Goal: Task Accomplishment & Management: Manage account settings

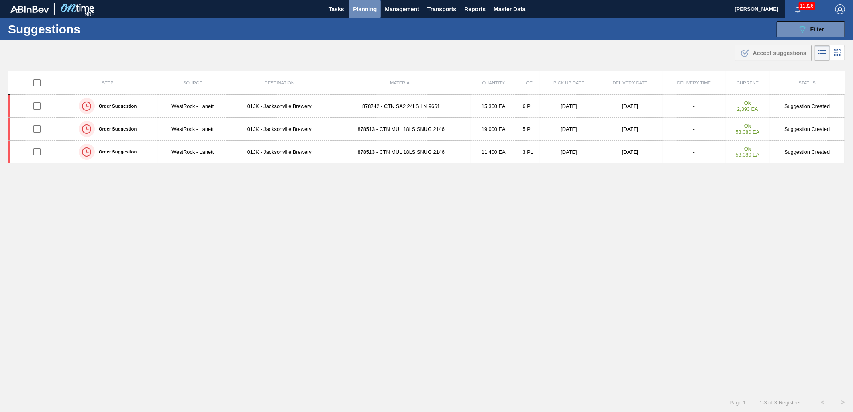
click at [363, 10] on span "Planning" at bounding box center [365, 9] width 24 height 10
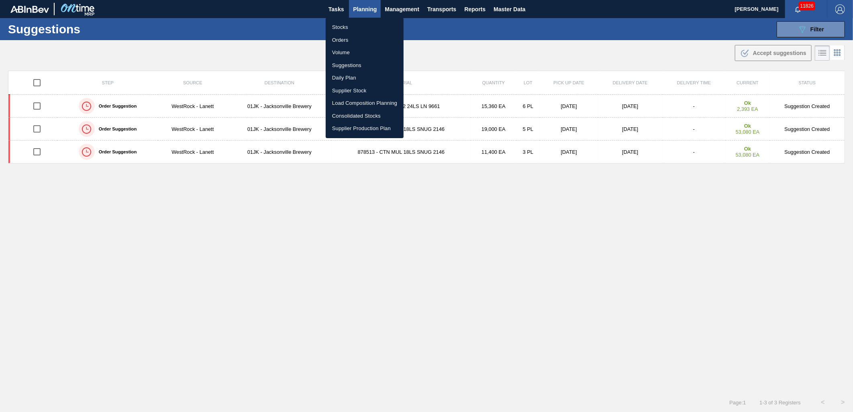
drag, startPoint x: 354, startPoint y: 23, endPoint x: 820, endPoint y: 2, distance: 466.1
click at [354, 23] on li "Stocks" at bounding box center [365, 27] width 78 height 13
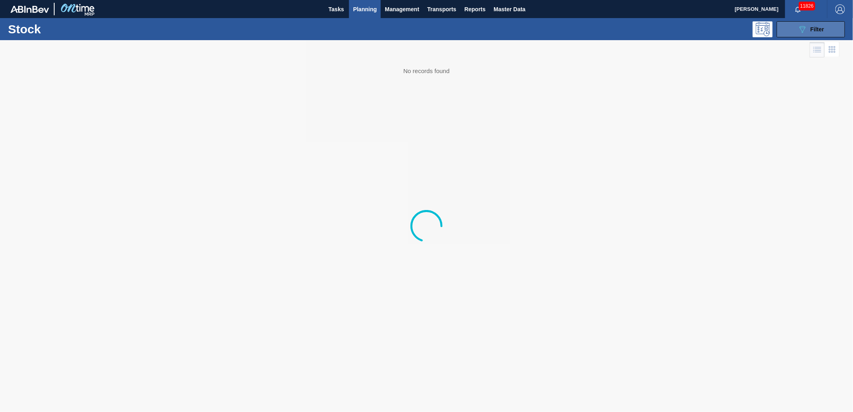
click at [818, 30] on span "Filter" at bounding box center [818, 29] width 14 height 6
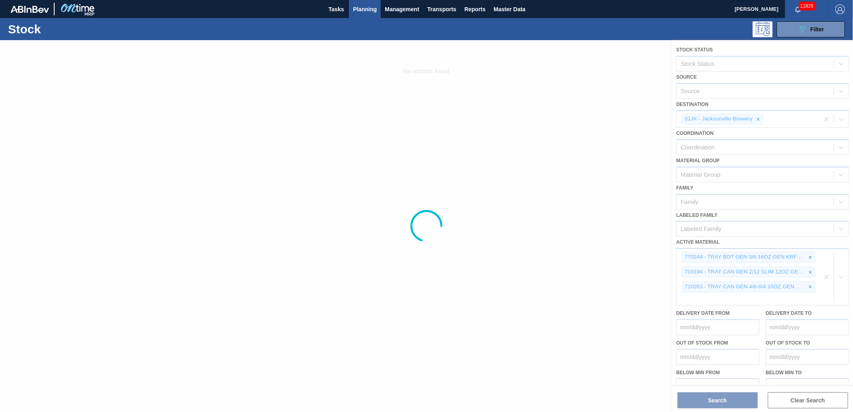
click at [823, 282] on div at bounding box center [426, 226] width 853 height 372
click at [825, 276] on div at bounding box center [426, 226] width 853 height 372
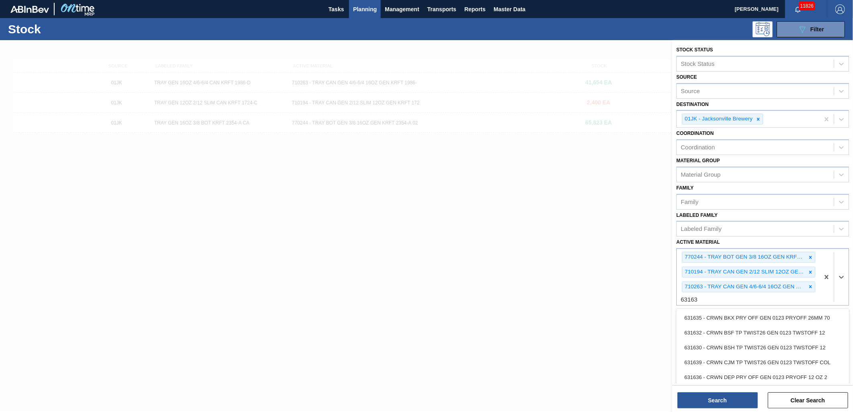
type Material "631630"
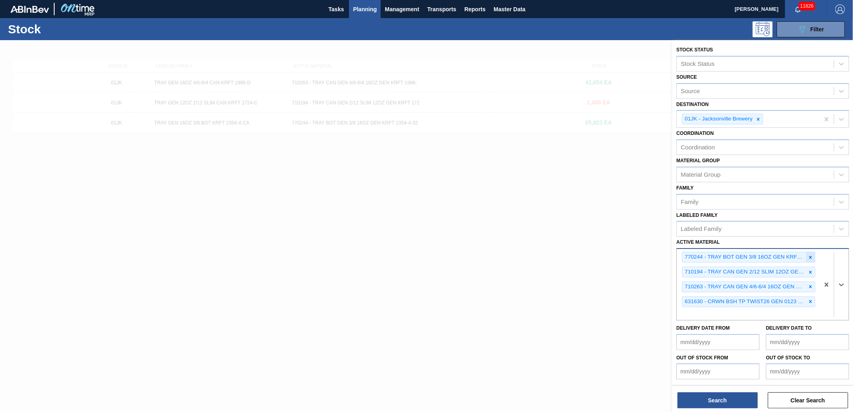
click at [809, 255] on icon at bounding box center [811, 258] width 6 height 6
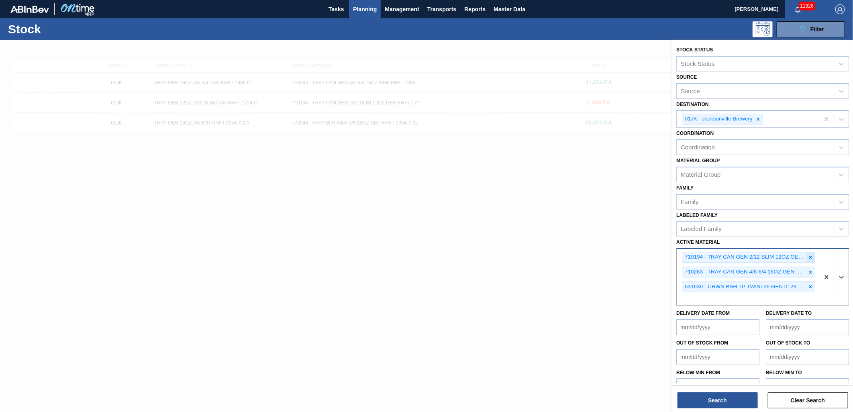
click at [810, 258] on icon at bounding box center [811, 258] width 6 height 6
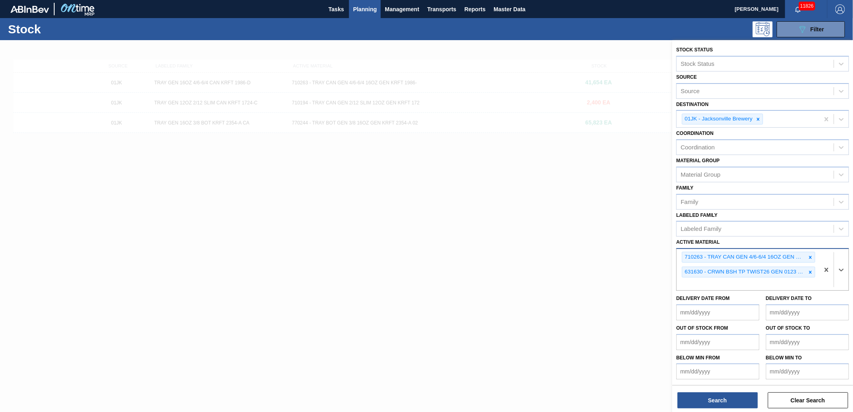
click at [810, 258] on icon at bounding box center [811, 258] width 6 height 6
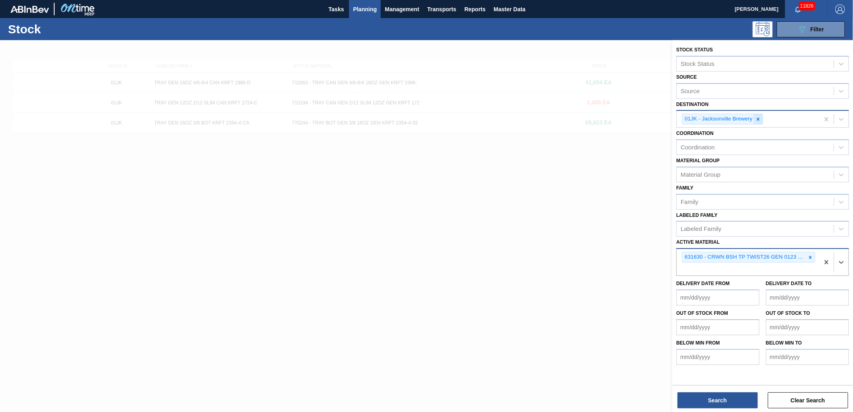
click at [759, 117] on icon at bounding box center [759, 120] width 6 height 6
type input "s"
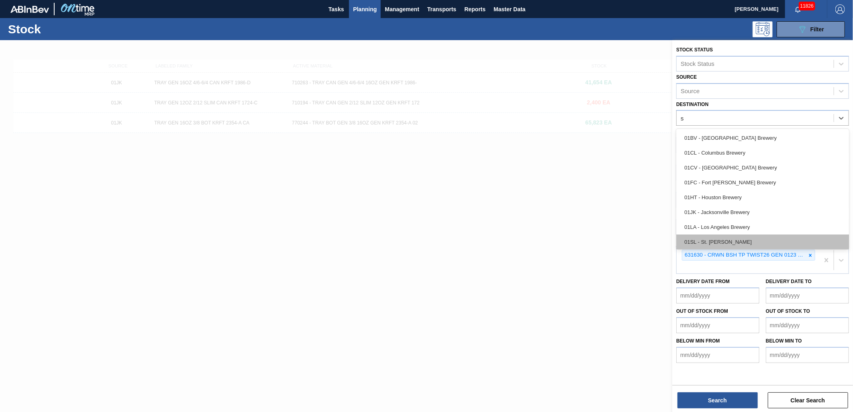
click at [742, 243] on div "01SL - St. Louis Brewery" at bounding box center [763, 242] width 173 height 15
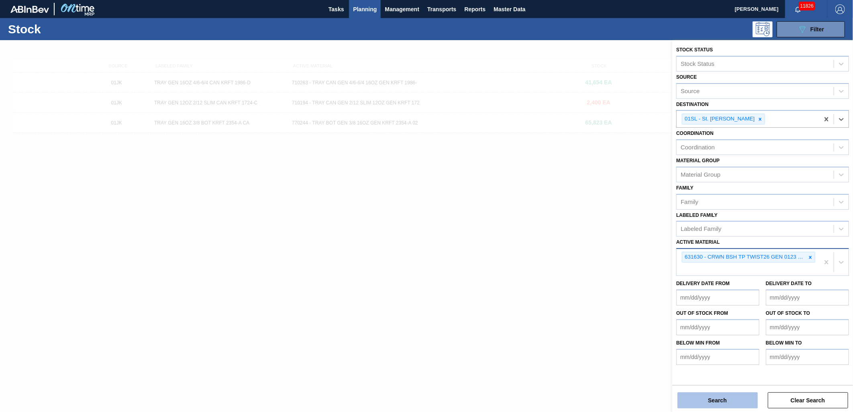
click at [706, 399] on button "Search" at bounding box center [718, 401] width 80 height 16
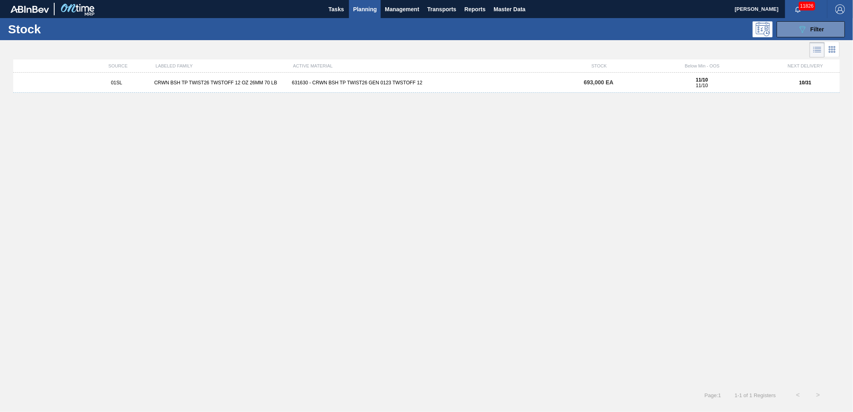
click at [391, 78] on div "01SL CRWN BSH TP TWIST26 TWSTOFF 12 OZ 26MM 70 LB 631630 - CRWN BSH TP TWIST26 …" at bounding box center [426, 83] width 827 height 20
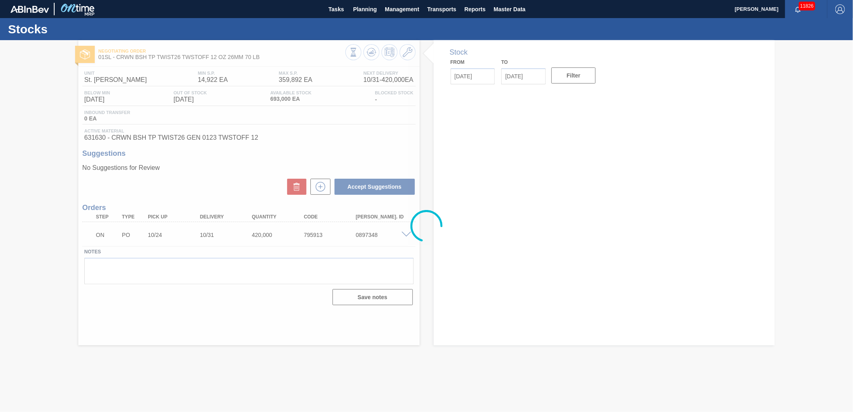
type input "[DATE]"
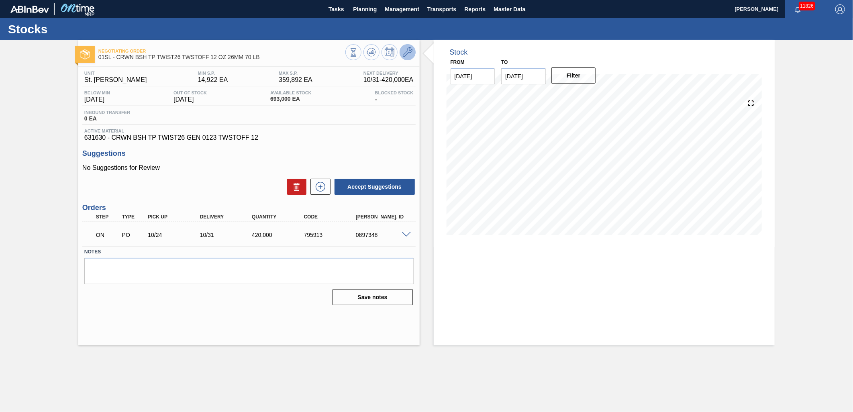
click at [410, 53] on icon at bounding box center [408, 52] width 10 height 10
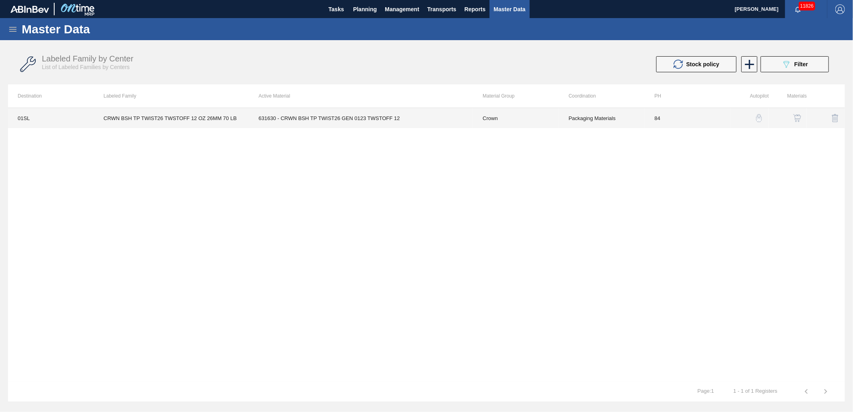
click at [416, 123] on td "631630 - CRWN BSH TP TWIST26 GEN 0123 TWSTOFF 12" at bounding box center [361, 118] width 224 height 20
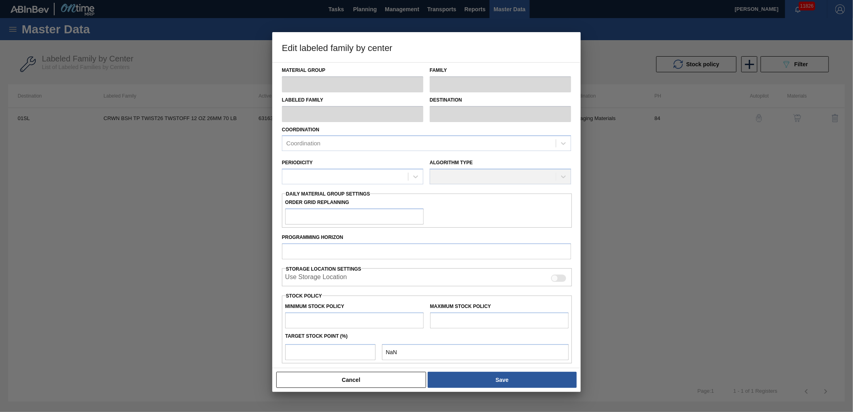
type input "Crown"
type input "Crowns"
type input "CRWN BSH TP TWIST26 TWSTOFF 12 OZ 26MM 70 LB"
type input "01SL - St. Louis Brewery"
type input "84"
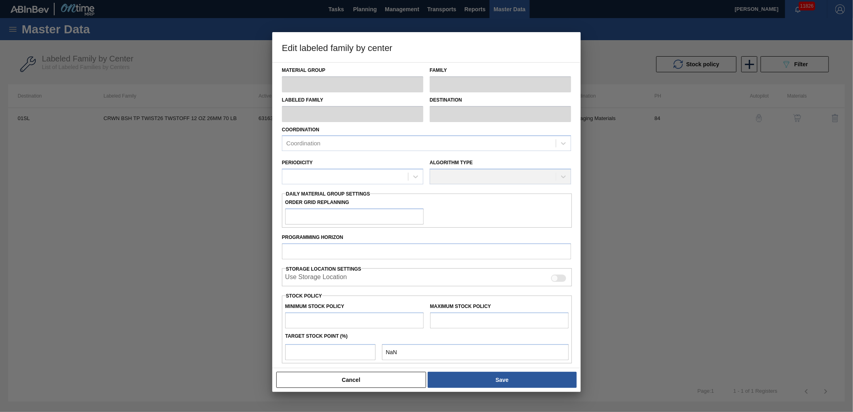
type input "14,922"
type input "359,892"
type input "0"
type input "14,922"
checkbox input "true"
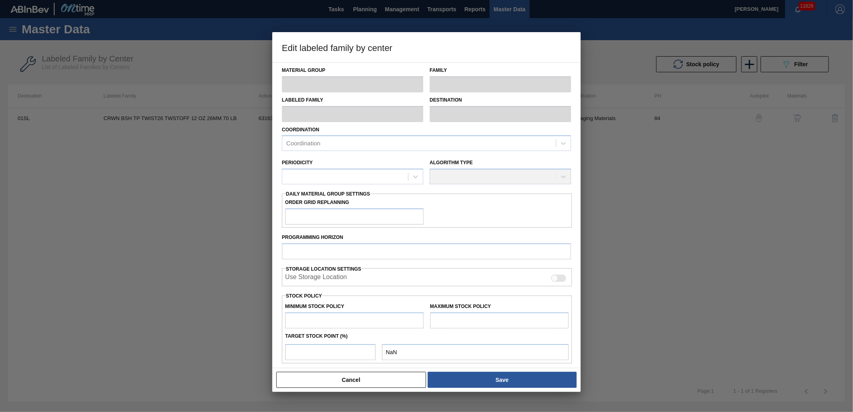
checkbox input "true"
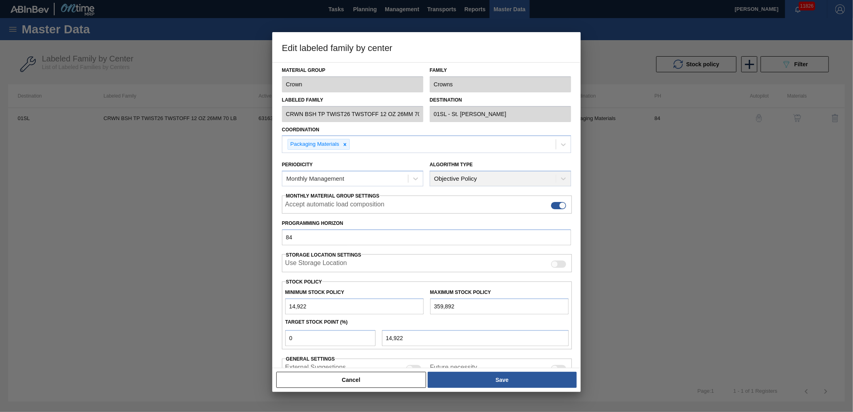
scroll to position [51, 0]
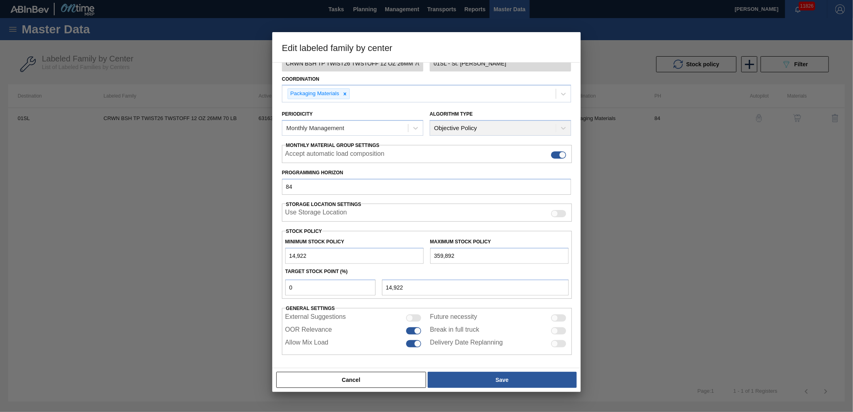
click at [197, 258] on div at bounding box center [426, 206] width 853 height 412
click at [366, 382] on button "Cancel" at bounding box center [351, 380] width 150 height 16
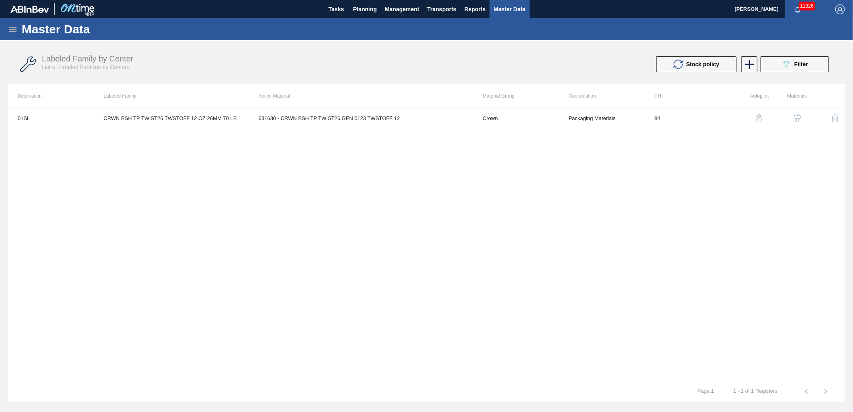
click at [808, 111] on td at bounding box center [826, 118] width 38 height 20
click at [804, 120] on button "button" at bounding box center [797, 117] width 19 height 19
